Goal: Find contact information: Find contact information

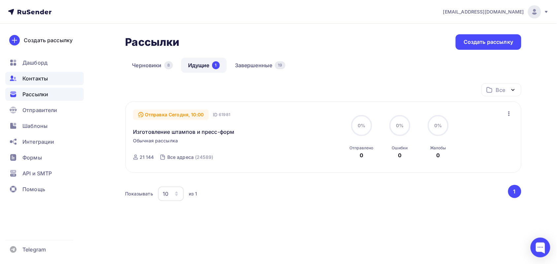
click at [34, 79] on span "Контакты" at bounding box center [34, 79] width 25 height 8
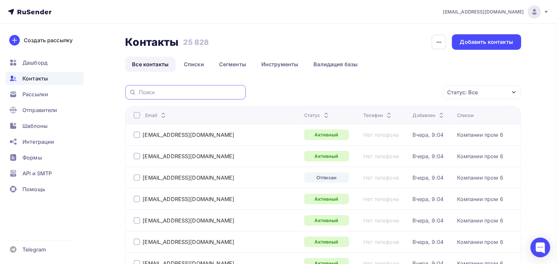
click at [167, 91] on input "text" at bounding box center [190, 92] width 103 height 7
paste input "[EMAIL_ADDRESS][DOMAIN_NAME]"
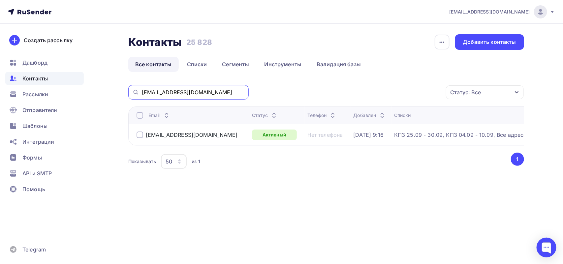
drag, startPoint x: 220, startPoint y: 93, endPoint x: 128, endPoint y: 85, distance: 92.5
click at [128, 85] on div "Контакты Контакты 25 828 25 828 История импорта Добавить контакты Все контакты …" at bounding box center [326, 110] width 396 height 153
paste input "oko-tmo1@belnpp"
type input "[EMAIL_ADDRESS][DOMAIN_NAME]"
